Goal: Task Accomplishment & Management: Use online tool/utility

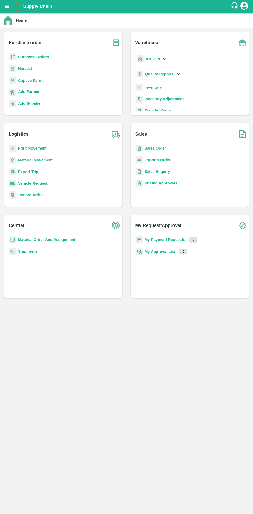
click at [7, 6] on icon "open drawer" at bounding box center [7, 6] width 4 height 3
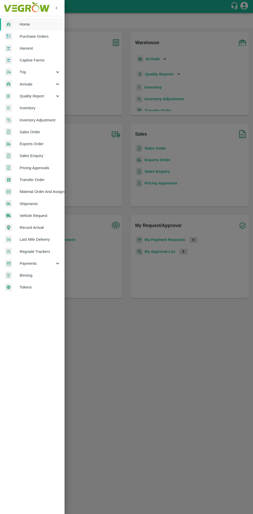
click at [25, 84] on span "Arrivals" at bounding box center [37, 84] width 35 height 6
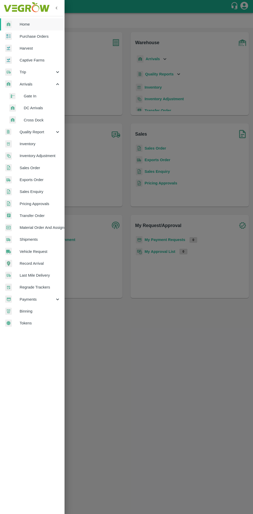
click at [34, 119] on span "Cross Dock" at bounding box center [42, 120] width 37 height 6
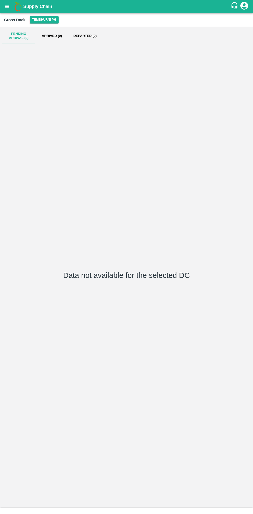
click at [8, 6] on icon "open drawer" at bounding box center [7, 6] width 4 height 3
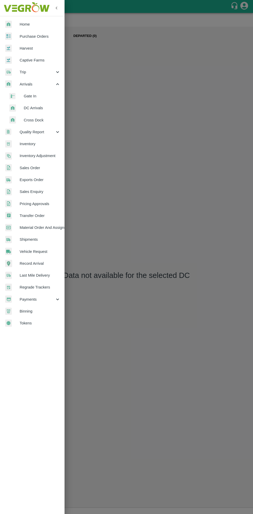
click at [29, 107] on span "DC Arrivals" at bounding box center [42, 108] width 37 height 6
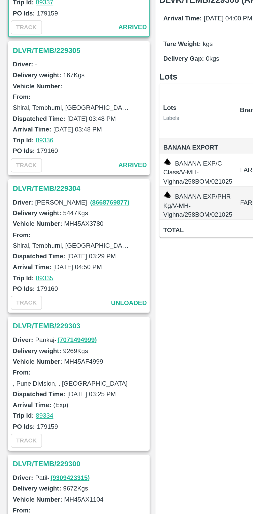
scroll to position [48, 0]
click at [22, 250] on h3 "DLVR/TEMB/229303" at bounding box center [46, 250] width 72 height 7
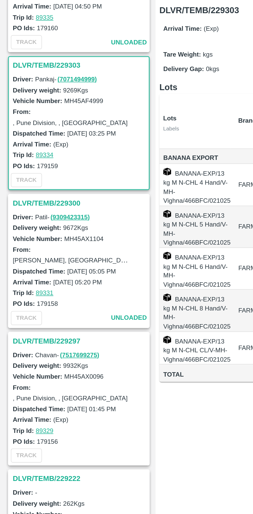
scroll to position [221, 0]
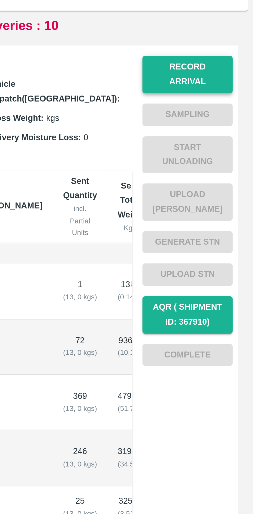
click at [228, 79] on button "Record Arrival" at bounding box center [227, 83] width 36 height 15
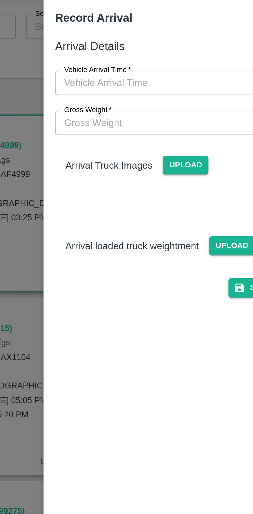
click at [83, 78] on input "Gross Weight   *" at bounding box center [121, 76] width 107 height 10
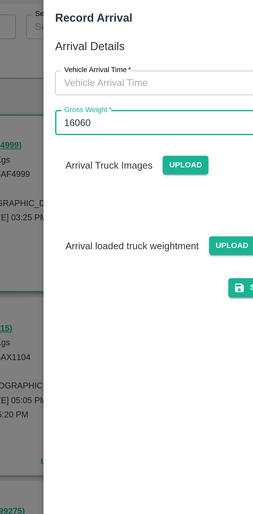
type input "16060"
click at [85, 60] on input "Vehicle Arrival Time   *" at bounding box center [125, 60] width 114 height 10
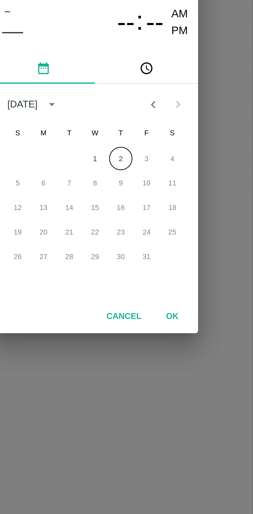
click at [148, 222] on icon "pick time" at bounding box center [147, 223] width 6 height 6
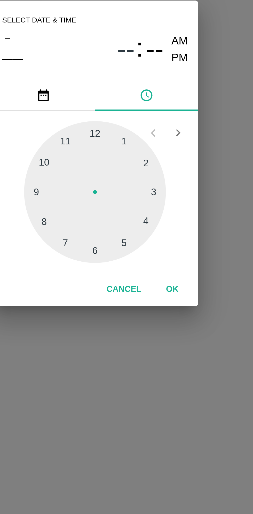
click at [148, 285] on div at bounding box center [126, 272] width 57 height 57
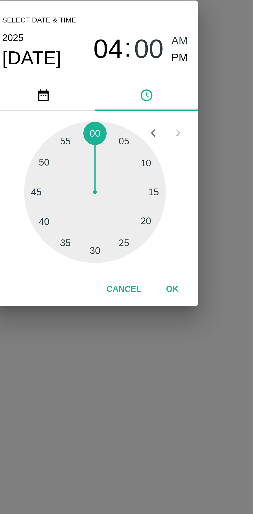
click at [126, 294] on div at bounding box center [126, 272] width 57 height 57
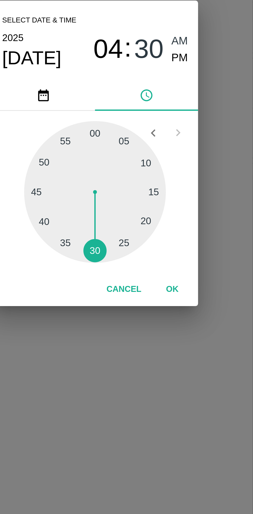
click at [123, 295] on div at bounding box center [126, 272] width 57 height 57
click at [119, 296] on div at bounding box center [126, 272] width 57 height 57
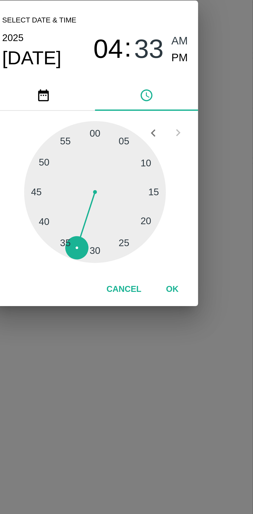
click at [124, 297] on div at bounding box center [126, 272] width 57 height 57
type input "[DATE] 04:31 AM"
click at [160, 312] on button "OK" at bounding box center [157, 311] width 17 height 9
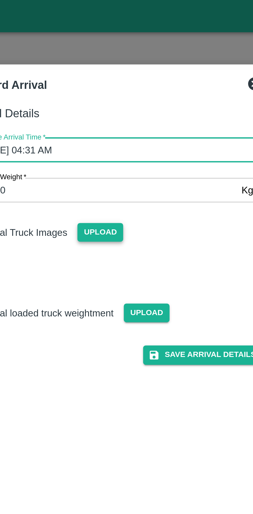
click at [122, 94] on span "Upload" at bounding box center [120, 92] width 18 height 7
click at [0, 0] on input "Upload" at bounding box center [0, 0] width 0 height 0
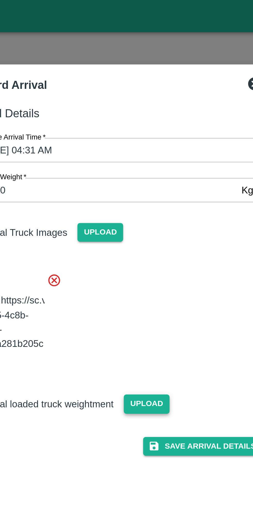
click at [135, 165] on span "Upload" at bounding box center [139, 161] width 18 height 7
click at [0, 0] on input "Upload" at bounding box center [0, 0] width 0 height 0
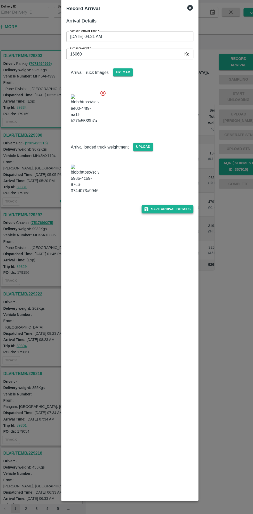
click at [174, 223] on button "Save Arrival Details" at bounding box center [161, 218] width 48 height 7
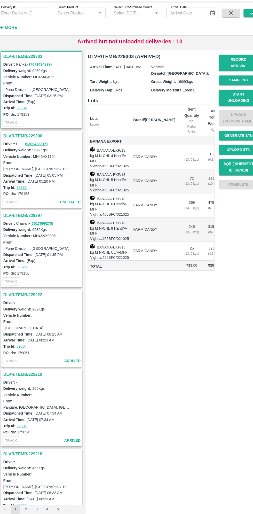
click at [230, 111] on button "Start Unloading" at bounding box center [227, 115] width 36 height 15
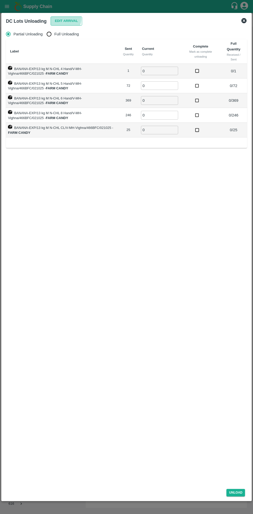
click at [59, 19] on button "Edit Arrival" at bounding box center [66, 21] width 31 height 9
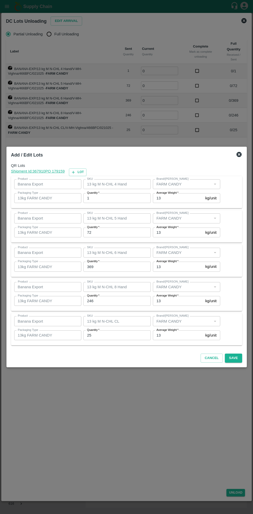
click at [107, 198] on input "1" at bounding box center [116, 198] width 67 height 10
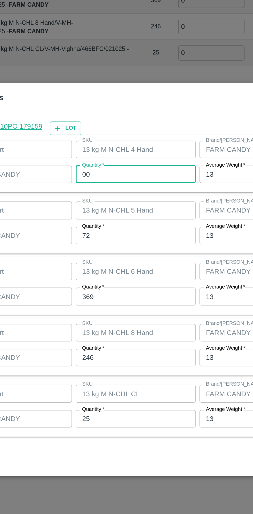
type input "00"
click at [98, 227] on span "*" at bounding box center [99, 226] width 2 height 3
click at [98, 227] on input "72" at bounding box center [116, 232] width 67 height 10
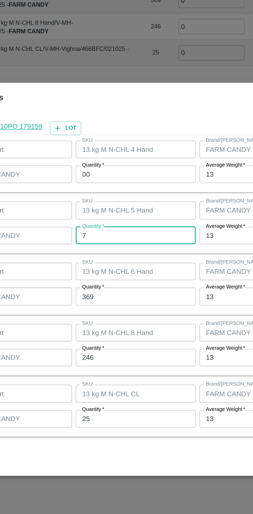
type input "72"
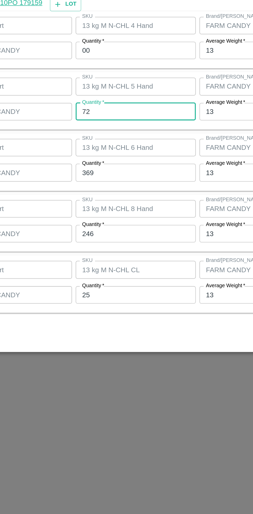
click at [99, 335] on input "25" at bounding box center [116, 335] width 67 height 10
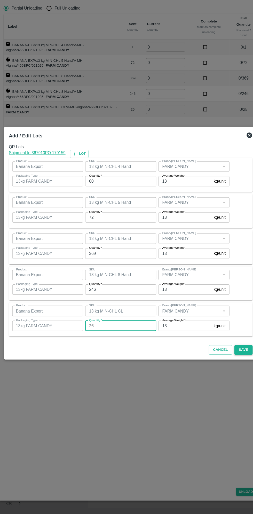
type input "26"
click at [234, 358] on button "Save" at bounding box center [233, 357] width 17 height 9
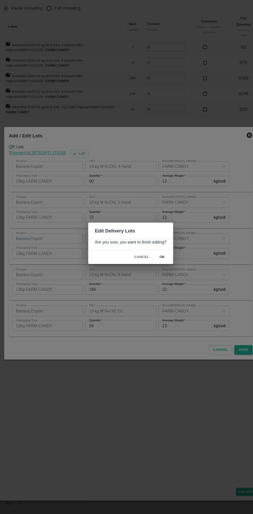
click at [156, 270] on button "ok" at bounding box center [156, 269] width 17 height 9
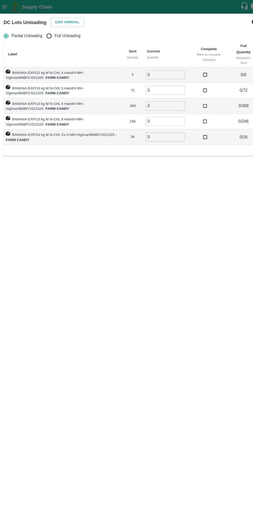
click at [62, 33] on span "Full Unloading" at bounding box center [66, 34] width 25 height 6
click at [54, 33] on input "Full Unloading" at bounding box center [49, 34] width 10 height 10
radio input "true"
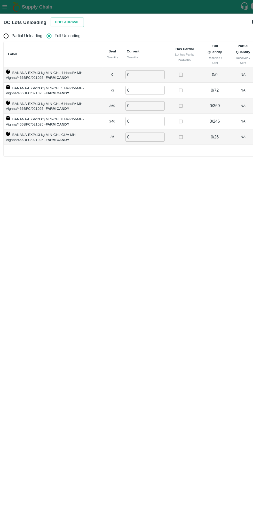
click at [138, 71] on input "0" at bounding box center [140, 71] width 37 height 9
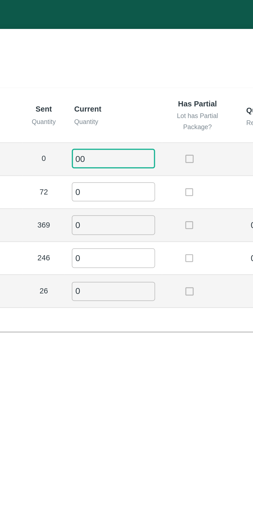
type input "00"
click at [133, 84] on input "0" at bounding box center [140, 85] width 37 height 9
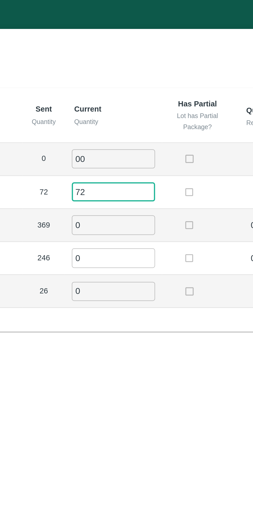
type input "72"
click at [131, 99] on input "0" at bounding box center [140, 100] width 37 height 9
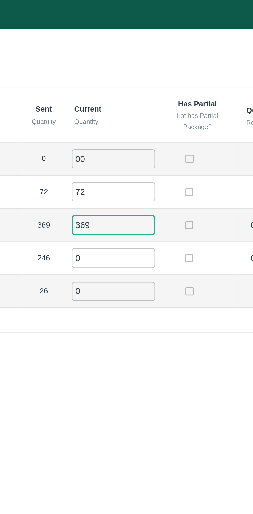
type input "369"
click at [129, 113] on input "0" at bounding box center [140, 115] width 37 height 9
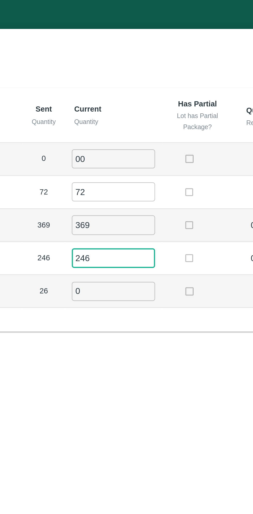
type input "246"
click at [136, 129] on input "0" at bounding box center [140, 130] width 37 height 9
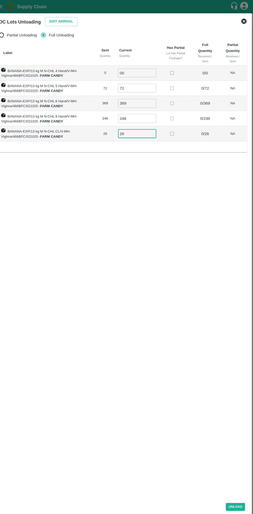
scroll to position [0, 0]
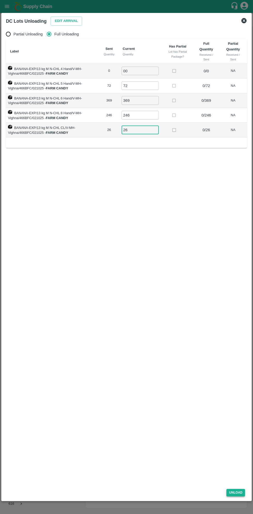
type input "26"
click at [236, 492] on button "Unload" at bounding box center [235, 492] width 19 height 7
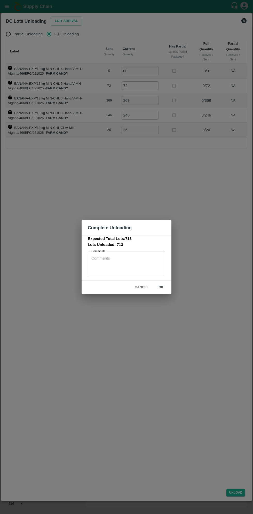
click at [161, 287] on button "ok" at bounding box center [161, 287] width 17 height 9
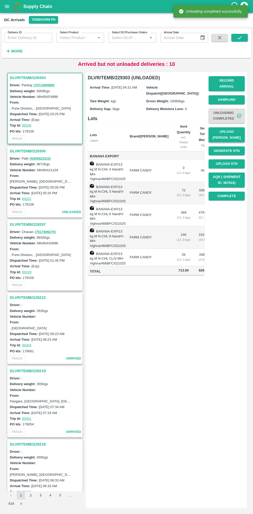
click at [222, 132] on button "Upload [PERSON_NAME]" at bounding box center [227, 134] width 36 height 15
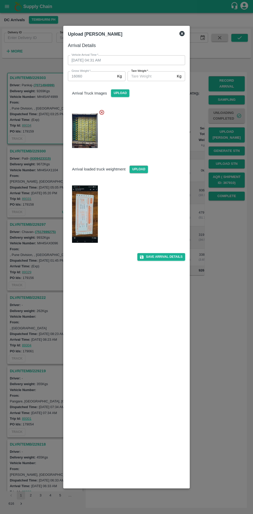
click at [90, 218] on img at bounding box center [85, 213] width 26 height 57
click at [156, 76] on input "[PERSON_NAME]   *" at bounding box center [150, 76] width 47 height 10
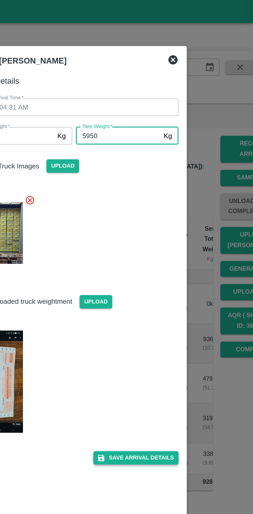
type input "5950"
click at [167, 257] on button "Save Arrival Details" at bounding box center [161, 256] width 48 height 7
